Goal: Information Seeking & Learning: Learn about a topic

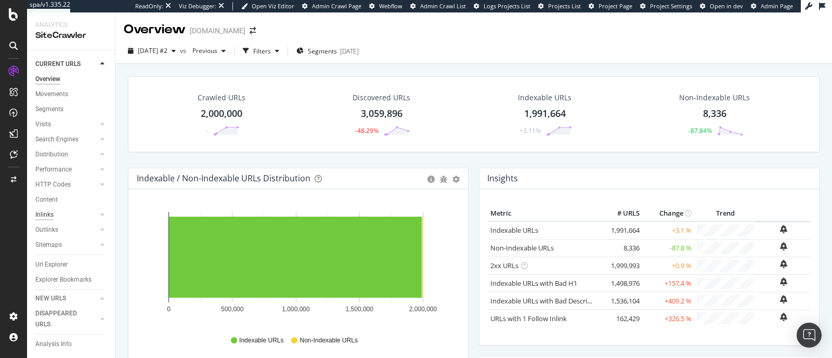
scroll to position [24, 0]
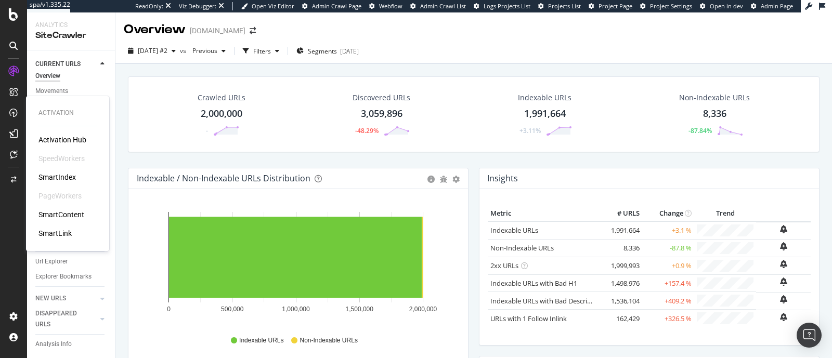
click at [58, 177] on div "SmartIndex" at bounding box center [56, 177] width 37 height 10
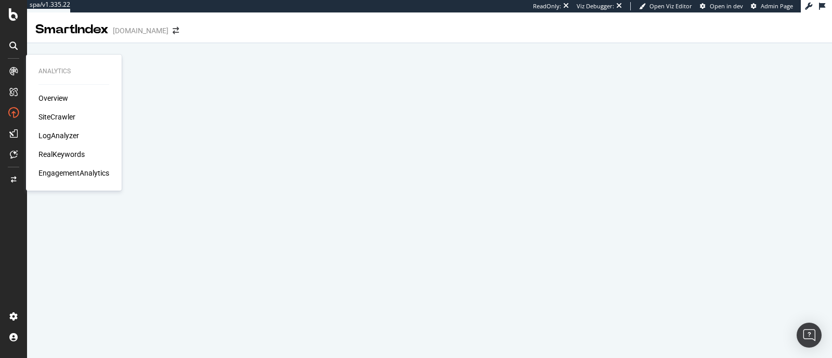
click at [49, 119] on div "SiteCrawler" at bounding box center [56, 117] width 37 height 10
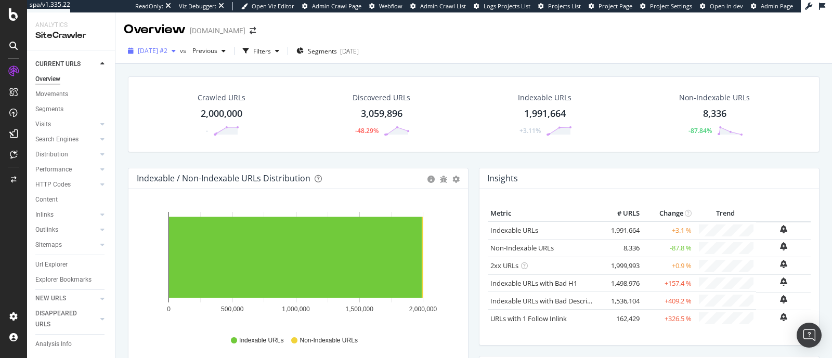
click at [167, 48] on span "[DATE] #2" at bounding box center [153, 50] width 30 height 9
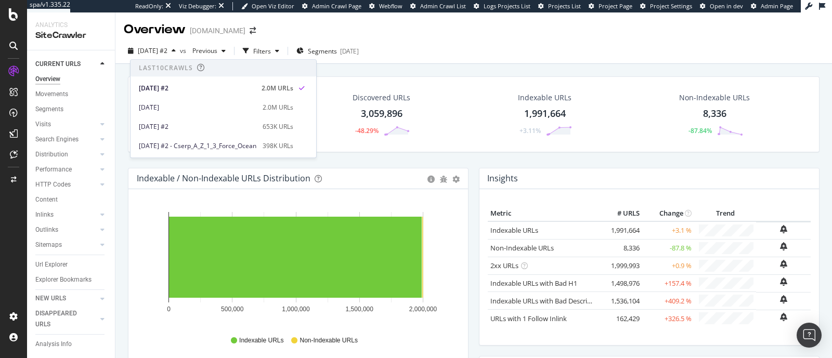
click at [447, 64] on div "Crawled URLs 2,000,000 - Discovered URLs 3,059,896 -48.29% Indexable URLs 1,991…" at bounding box center [473, 237] width 717 height 346
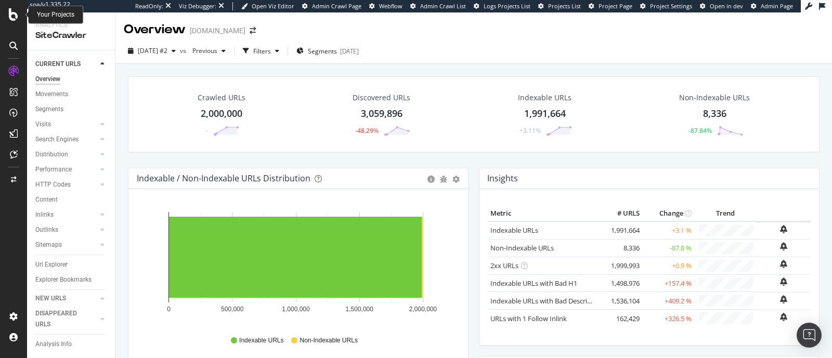
click at [5, 19] on div at bounding box center [13, 14] width 25 height 12
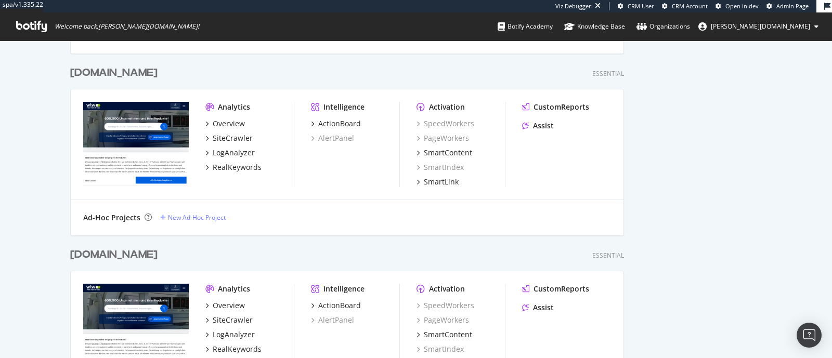
scroll to position [931, 0]
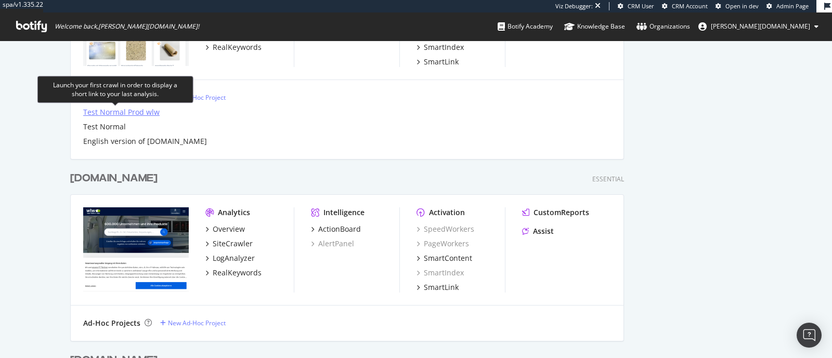
click at [104, 115] on div "Test Normal Prod wlw" at bounding box center [121, 112] width 76 height 10
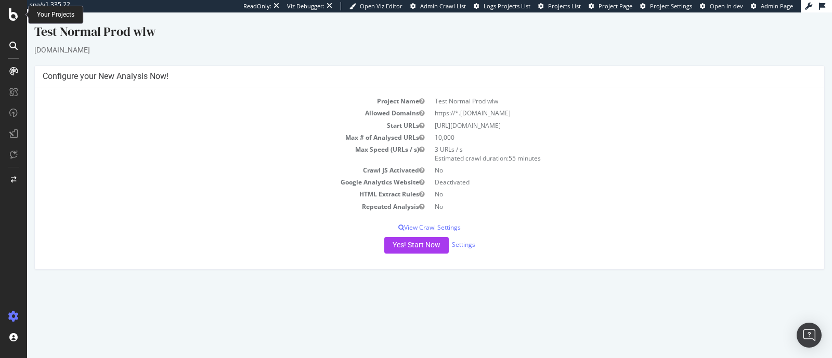
click at [11, 19] on icon at bounding box center [13, 14] width 9 height 12
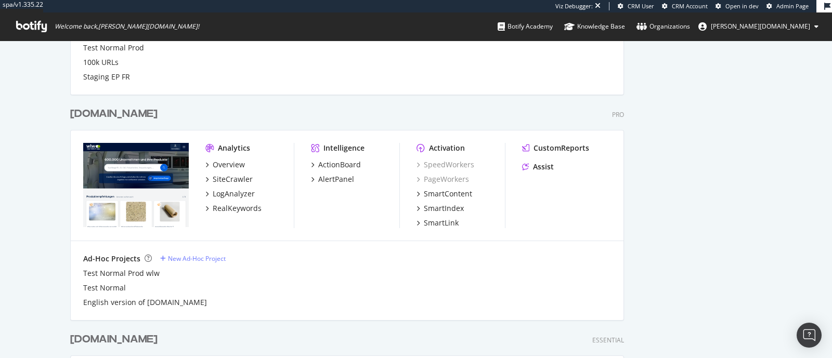
scroll to position [775, 0]
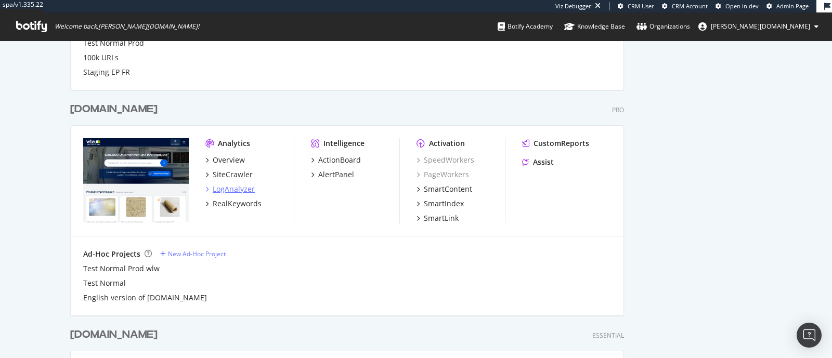
click at [221, 188] on div "LogAnalyzer" at bounding box center [234, 189] width 42 height 10
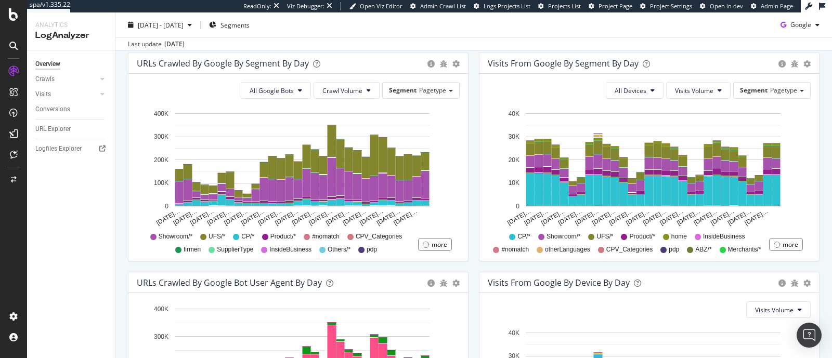
scroll to position [520, 0]
